Goal: Task Accomplishment & Management: Complete application form

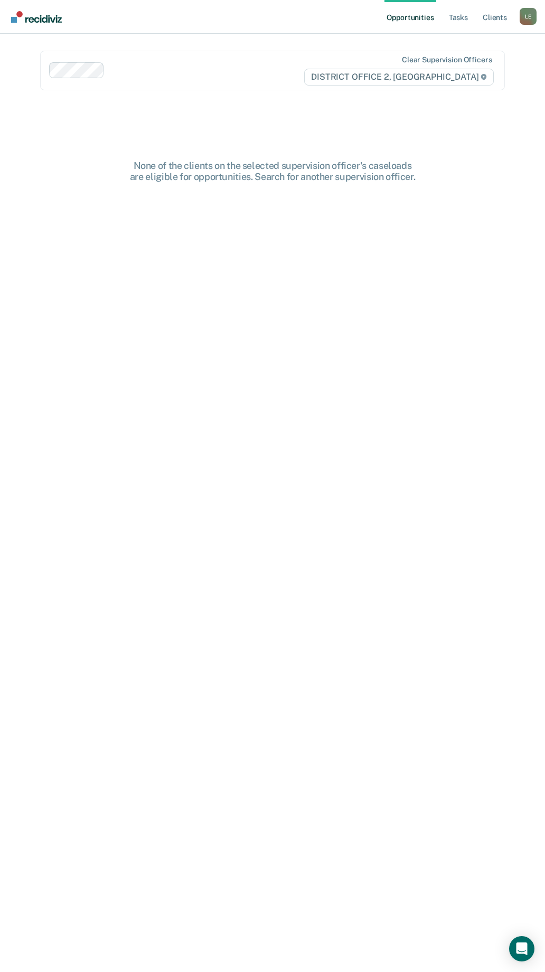
click at [520, 16] on div "L E" at bounding box center [527, 16] width 17 height 17
click at [499, 50] on div "Opportunities Tasks Client s [PERSON_NAME] Profile Go to PSI Case Dashboard Log…" at bounding box center [272, 486] width 545 height 972
click at [528, 21] on div "L E" at bounding box center [527, 16] width 17 height 17
click at [509, 56] on link "Go to PSI Case Dashboard" at bounding box center [484, 56] width 88 height 9
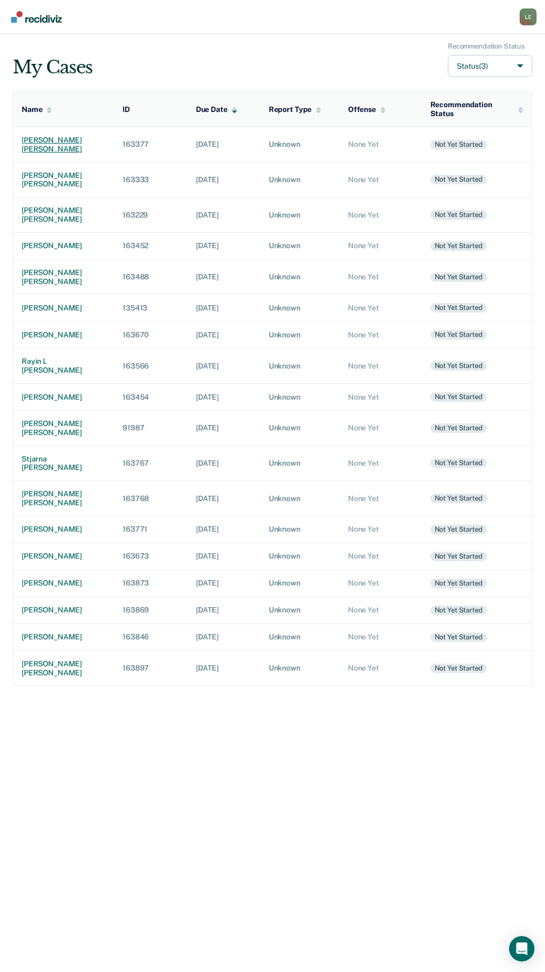
click at [32, 143] on div "[PERSON_NAME] [PERSON_NAME]" at bounding box center [64, 145] width 84 height 18
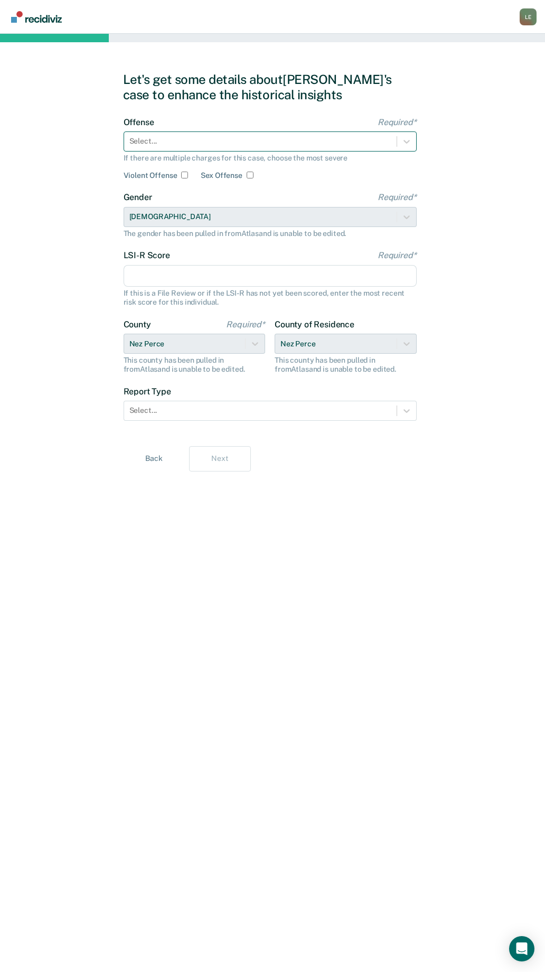
click at [168, 149] on div "Select..." at bounding box center [260, 141] width 272 height 15
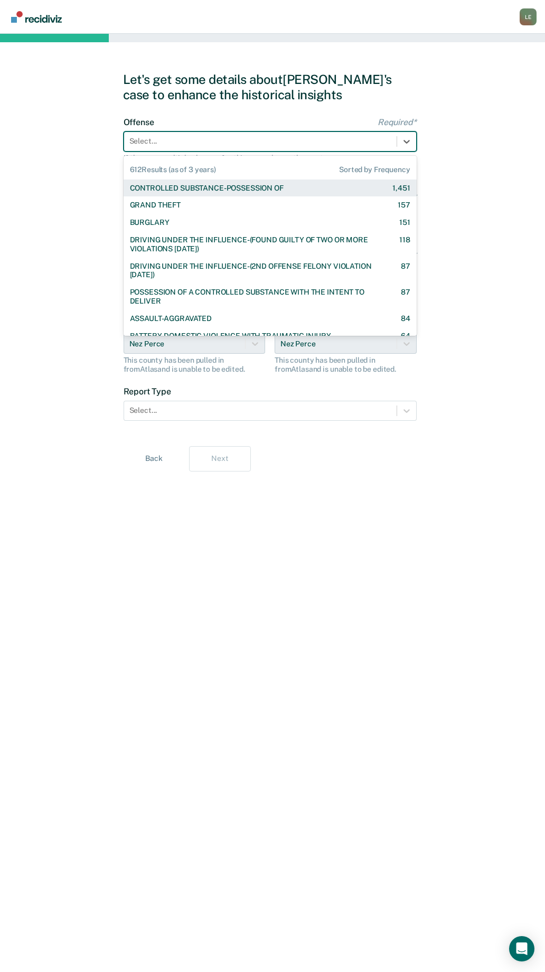
click at [174, 191] on div "CONTROLLED SUBSTANCE-POSSESSION OF" at bounding box center [207, 188] width 154 height 9
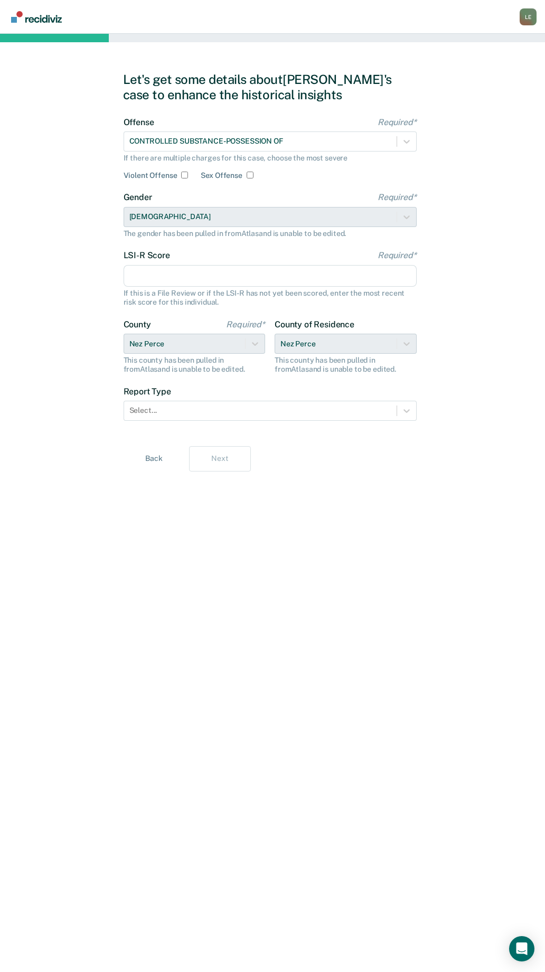
click at [161, 279] on input "LSI-R Score Required*" at bounding box center [270, 276] width 293 height 22
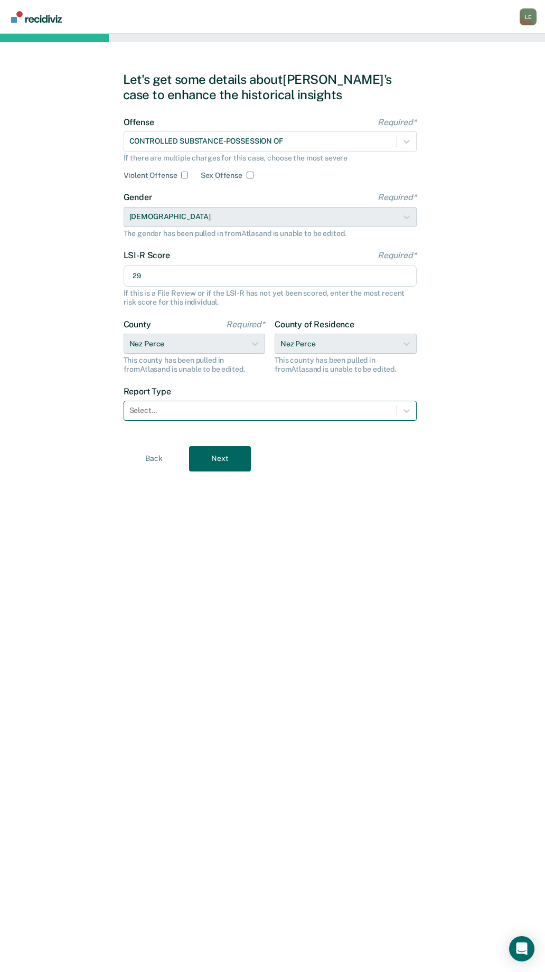
type input "29"
click at [183, 410] on div at bounding box center [260, 410] width 262 height 11
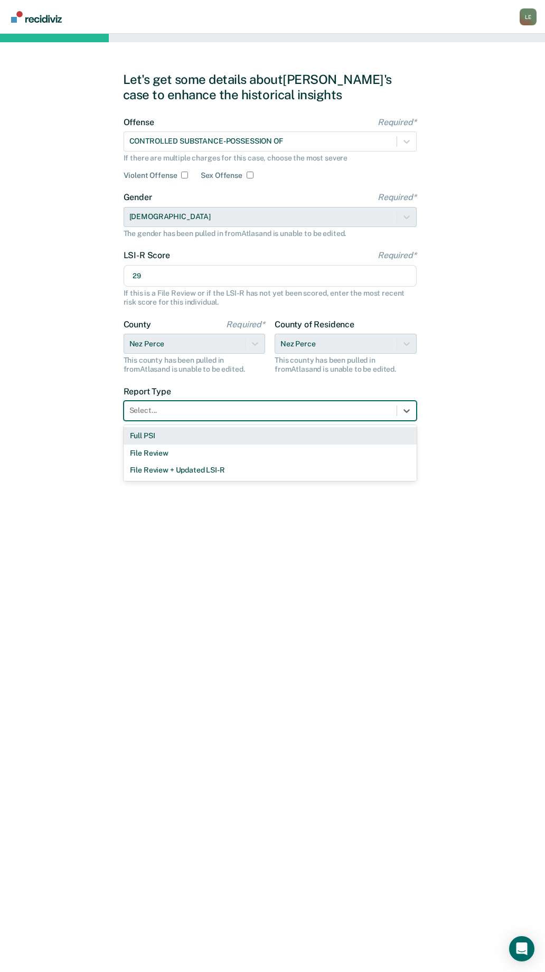
click at [181, 436] on div "Full PSI" at bounding box center [270, 435] width 293 height 17
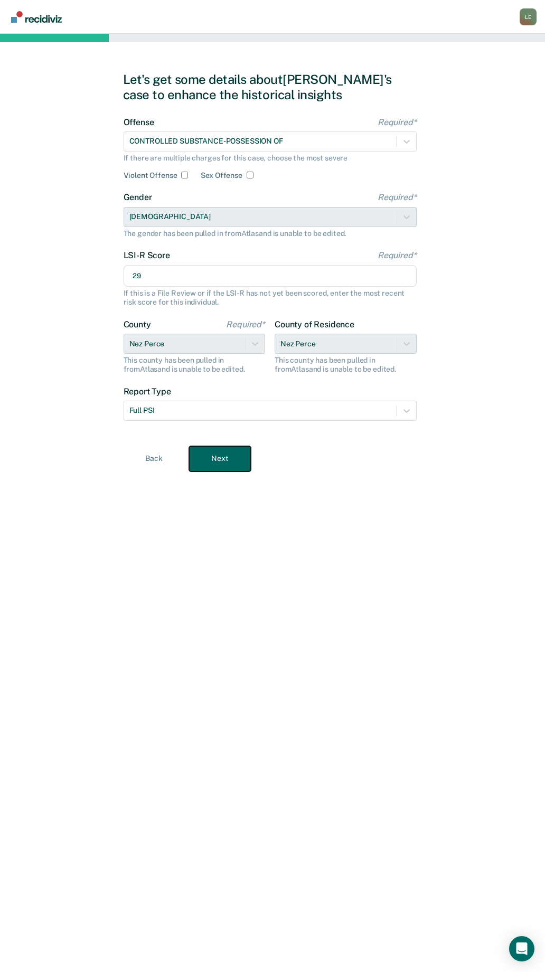
click at [219, 459] on button "Next" at bounding box center [220, 458] width 62 height 25
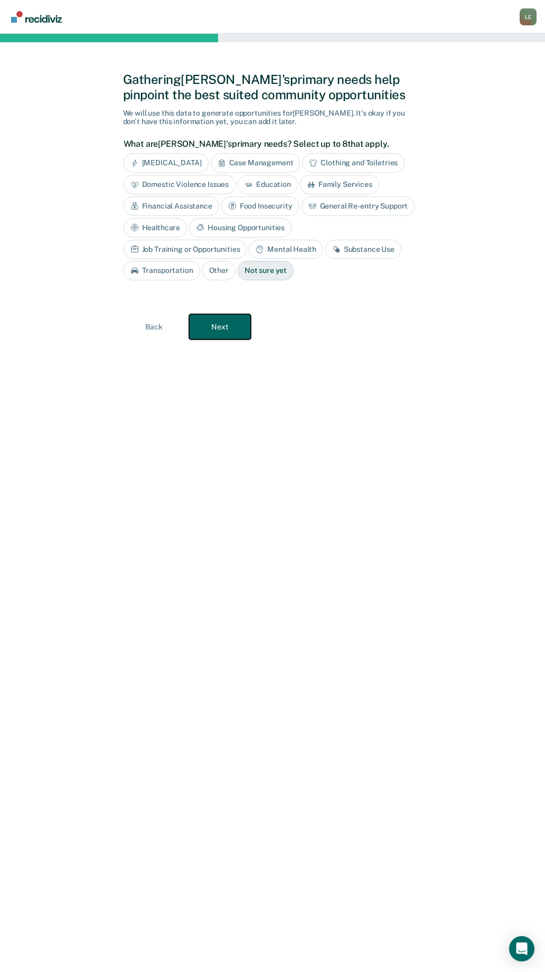
click at [223, 329] on button "Next" at bounding box center [220, 326] width 62 height 25
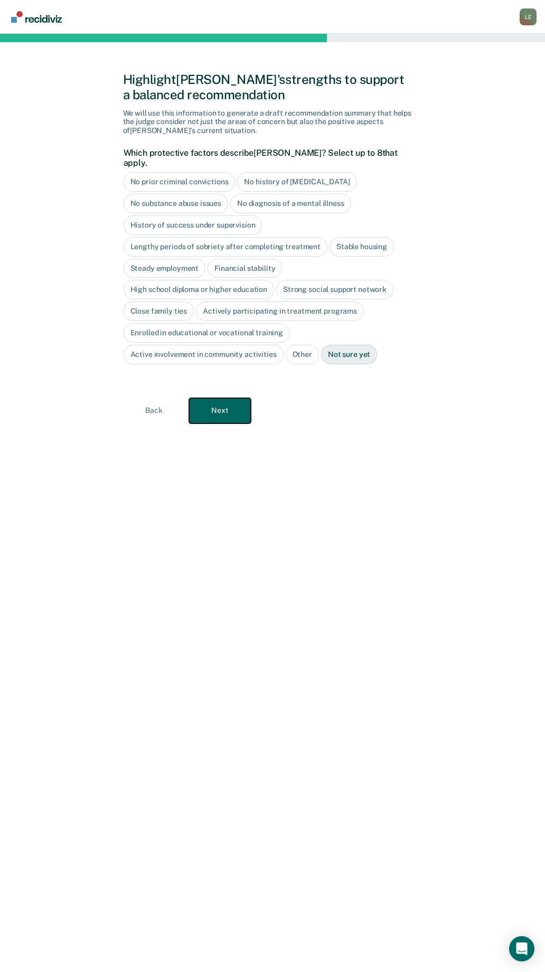
click at [239, 413] on button "Next" at bounding box center [220, 410] width 62 height 25
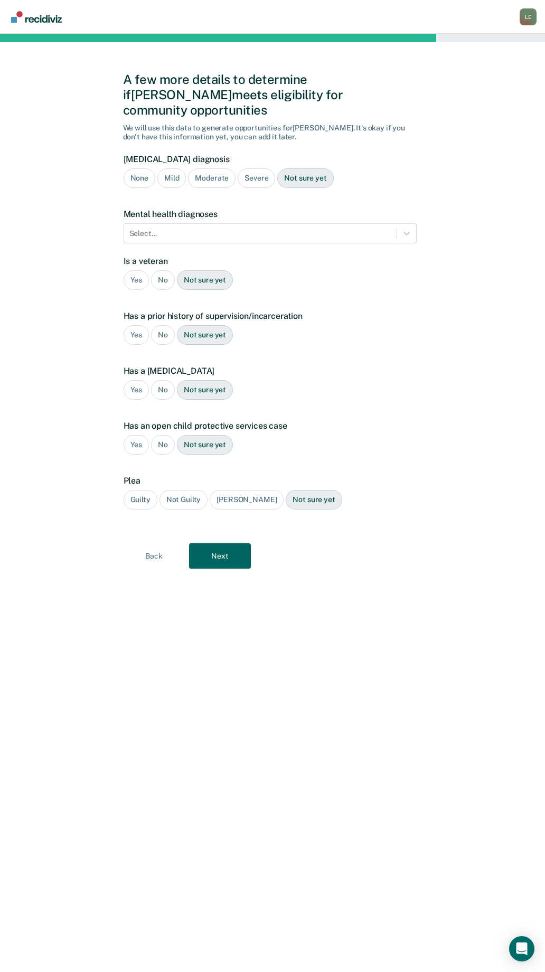
click at [160, 270] on div "No" at bounding box center [163, 280] width 24 height 20
click at [137, 325] on div "Yes" at bounding box center [137, 335] width 26 height 20
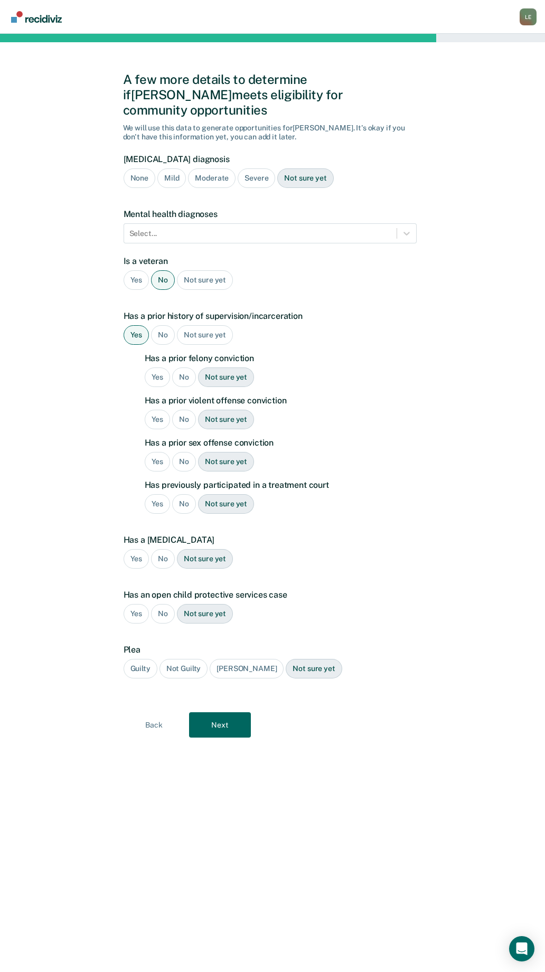
click at [182, 367] on div "No" at bounding box center [184, 377] width 24 height 20
click at [185, 410] on div "No" at bounding box center [184, 420] width 24 height 20
click at [186, 452] on div "No" at bounding box center [184, 462] width 24 height 20
click at [186, 494] on div "No" at bounding box center [184, 504] width 24 height 20
click at [168, 549] on div "No" at bounding box center [163, 559] width 24 height 20
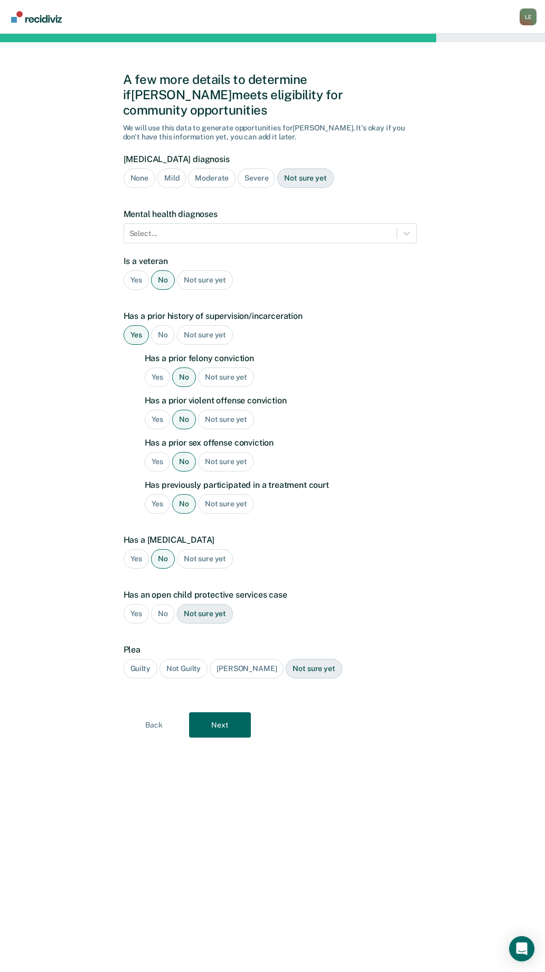
click at [166, 604] on div "No" at bounding box center [163, 614] width 24 height 20
click at [224, 712] on button "Next" at bounding box center [220, 724] width 62 height 25
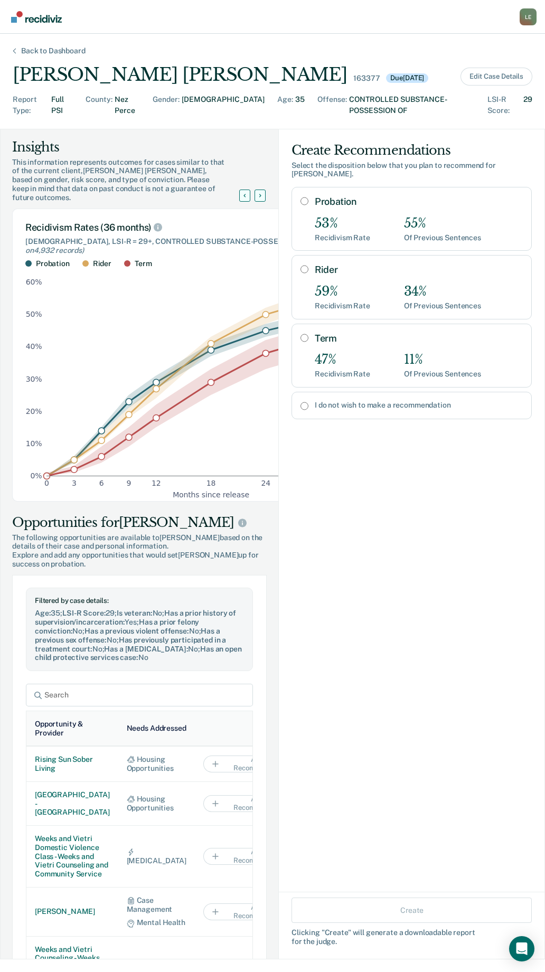
click at [300, 197] on input "Probation" at bounding box center [304, 201] width 8 height 8
radio input "true"
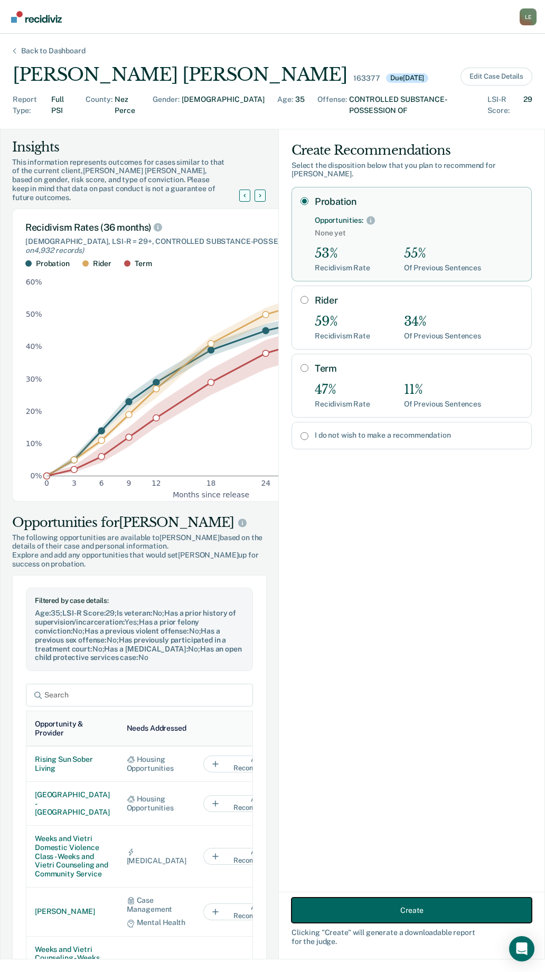
click at [386, 914] on button "Create" at bounding box center [411, 909] width 240 height 25
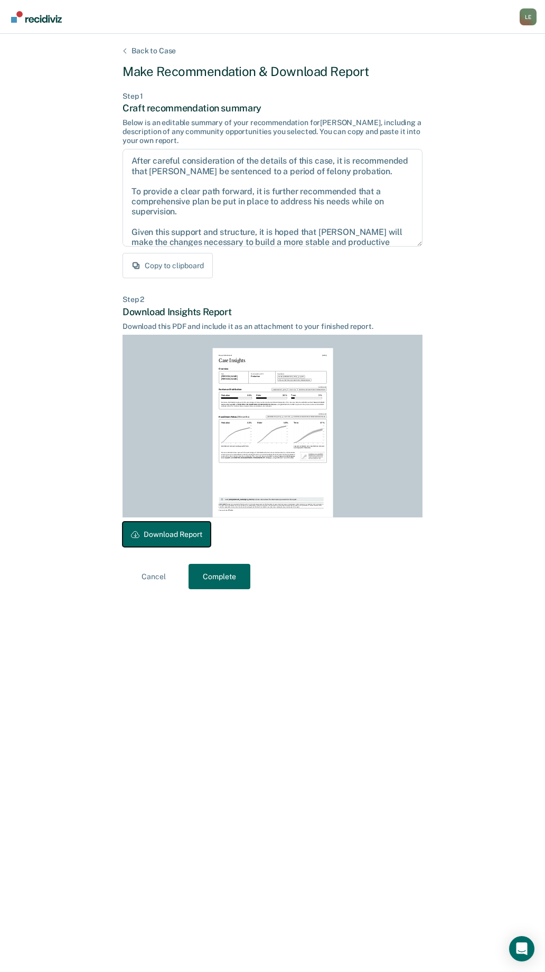
click at [166, 527] on button "Download Report" at bounding box center [166, 534] width 88 height 25
